Goal: Find contact information: Obtain details needed to contact an individual or organization

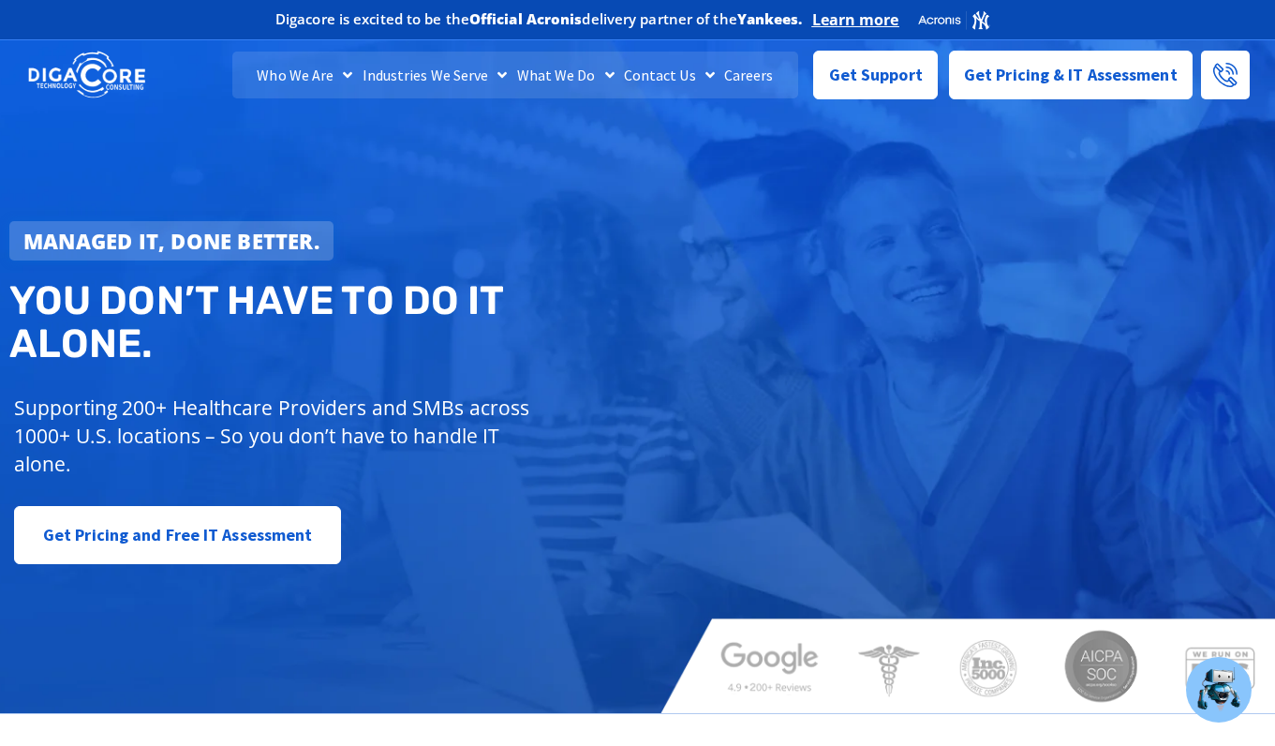
click at [727, 73] on link "Careers" at bounding box center [749, 75] width 59 height 47
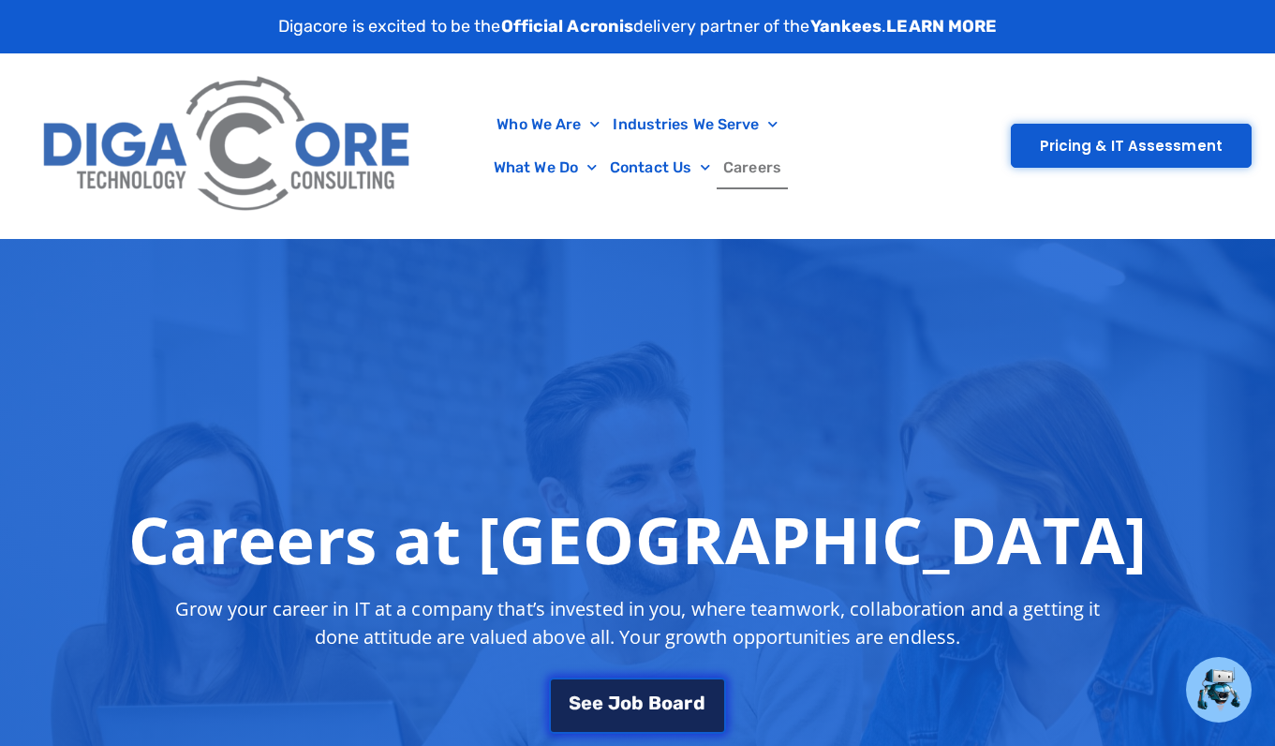
click at [609, 715] on link "S e e J [PERSON_NAME]" at bounding box center [637, 705] width 176 height 56
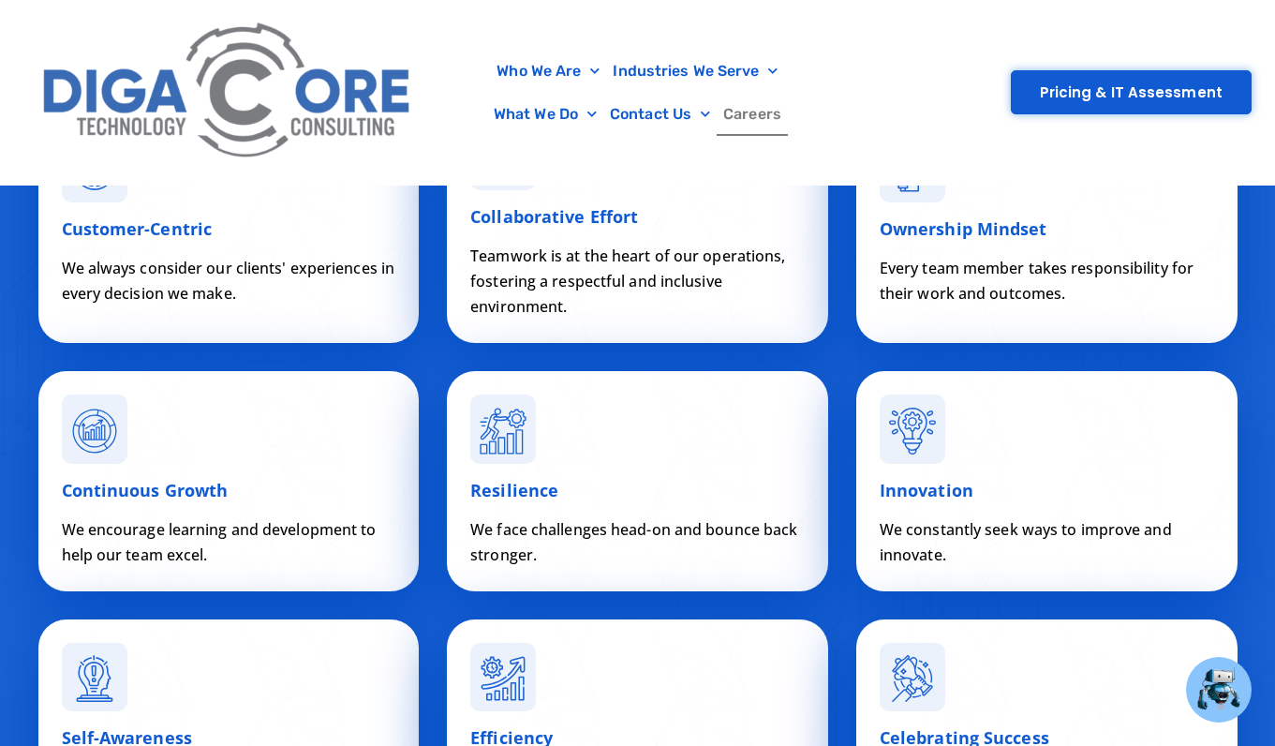
scroll to position [7352, 0]
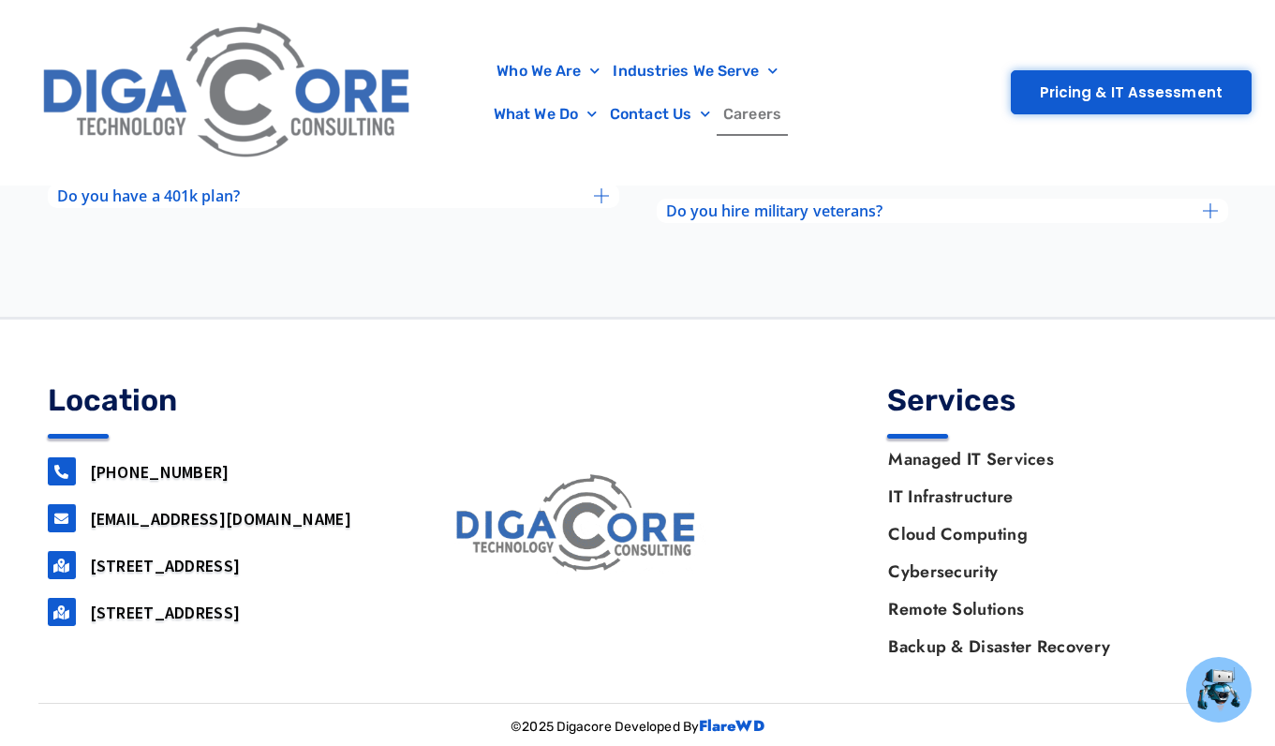
drag, startPoint x: 166, startPoint y: 649, endPoint x: 91, endPoint y: 624, distance: 79.1
click at [91, 623] on h3 "[STREET_ADDRESS]" at bounding box center [239, 613] width 299 height 22
copy link "[STREET_ADDRESS]"
